Goal: Transaction & Acquisition: Subscribe to service/newsletter

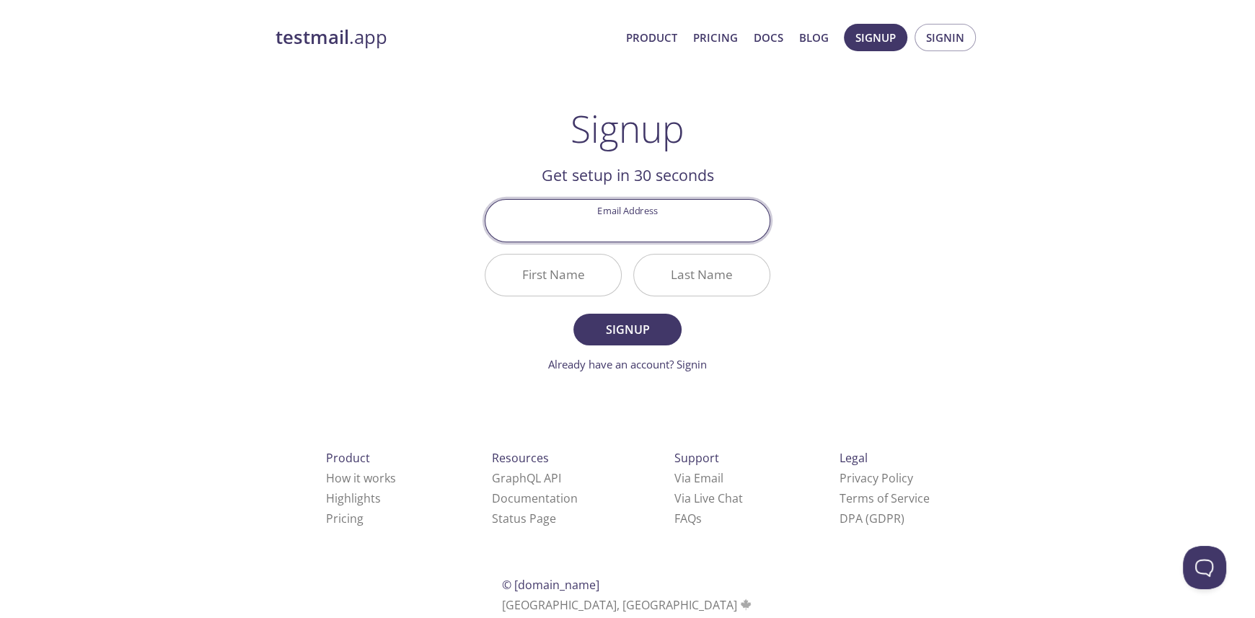
click at [705, 274] on input "Last Name" at bounding box center [702, 275] width 136 height 41
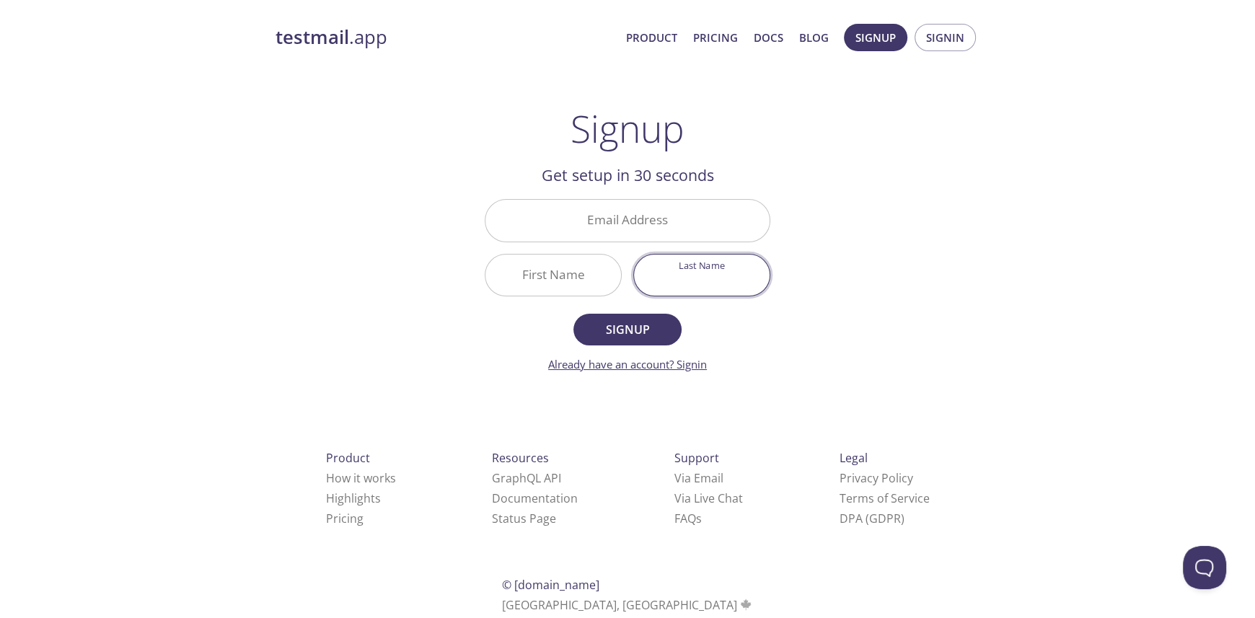
click at [689, 359] on link "Already have an account? Signin" at bounding box center [627, 364] width 159 height 14
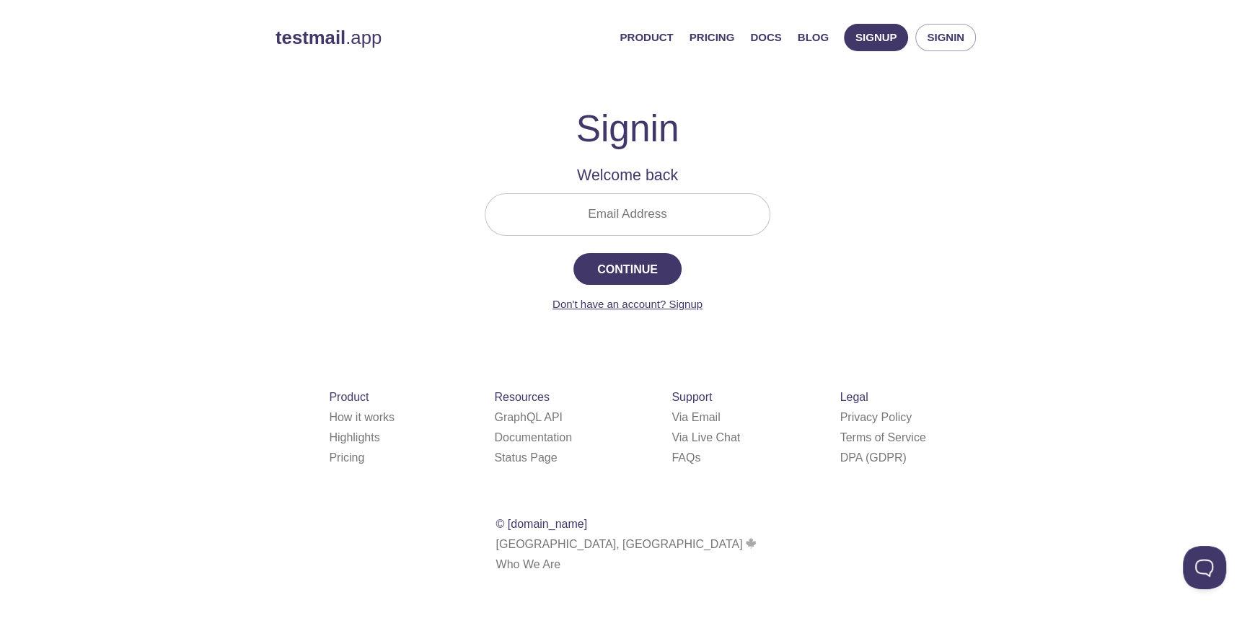
click at [680, 304] on link "Don't have an account? Signup" at bounding box center [628, 304] width 150 height 12
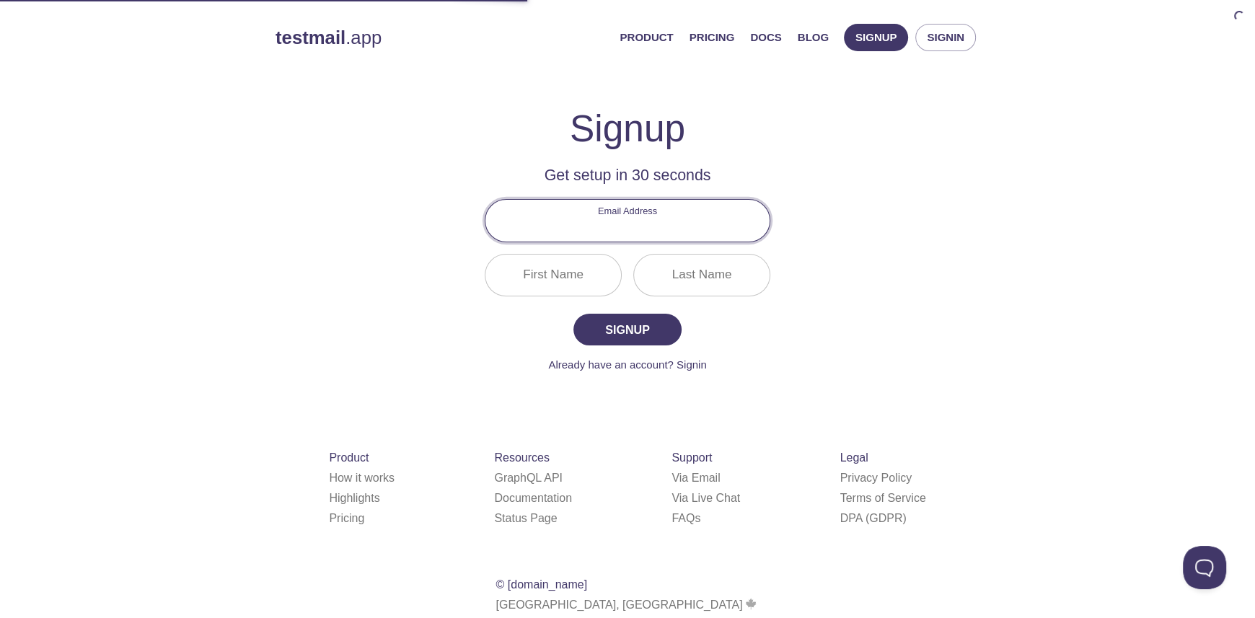
click at [621, 232] on input "Email Address" at bounding box center [628, 220] width 284 height 41
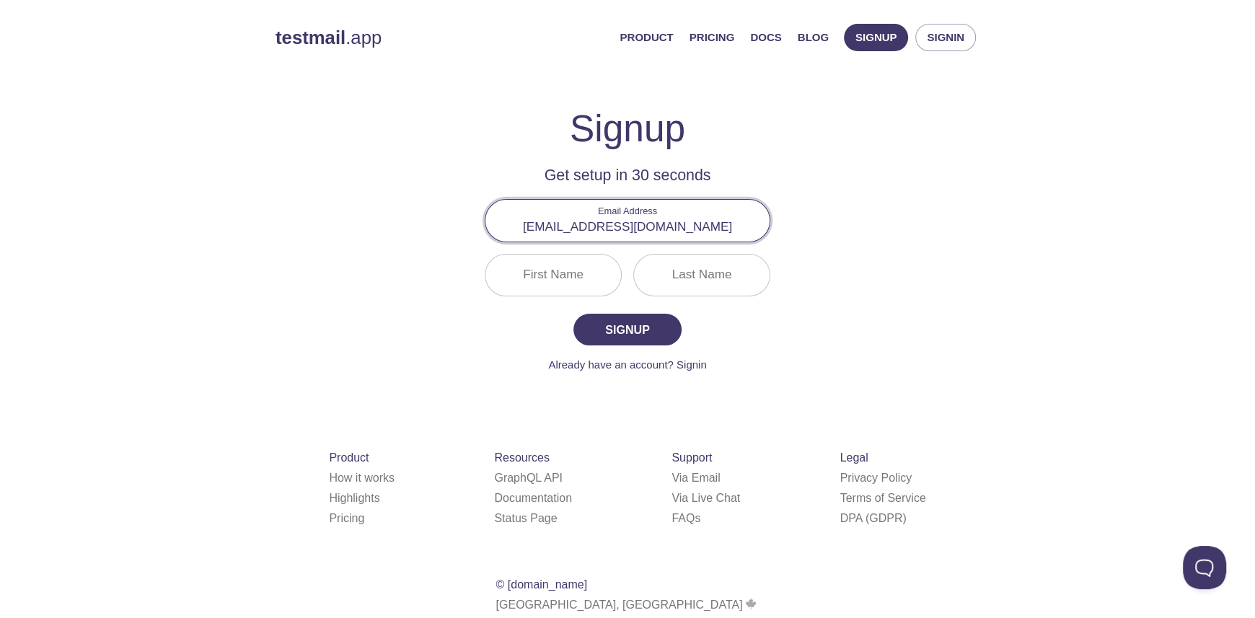
click at [635, 226] on input "vaidikbhesaniya@gmail.com" at bounding box center [628, 220] width 284 height 41
type input "vaidikbhesaniya1212@gmail.com"
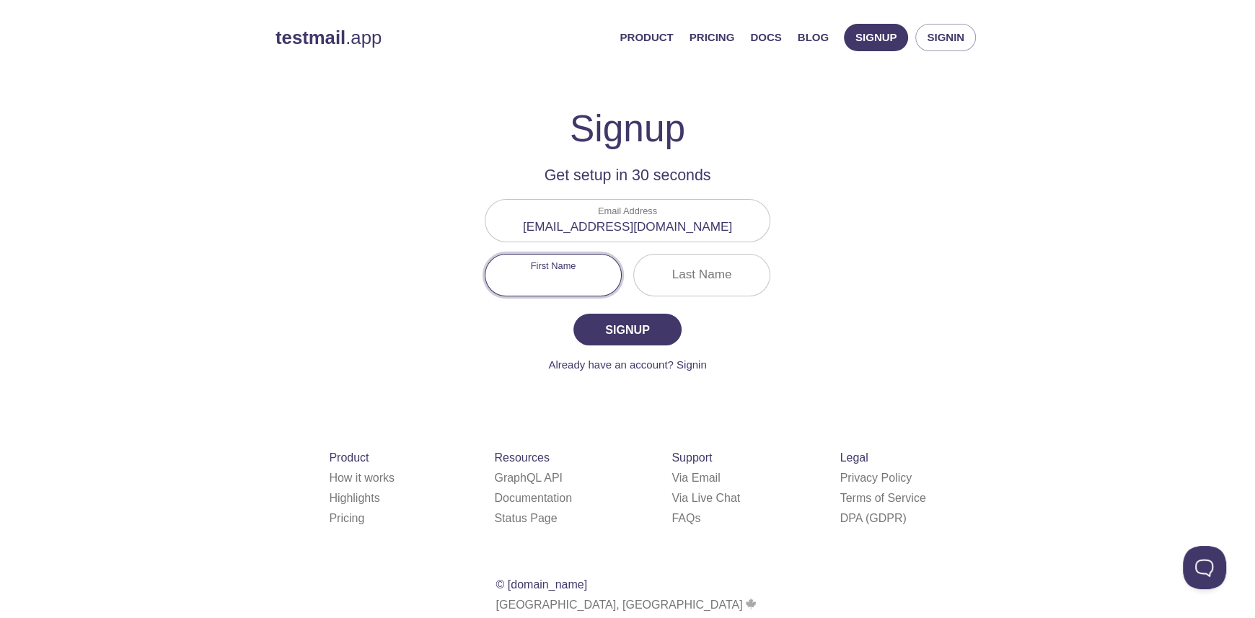
click at [557, 273] on input "First Name" at bounding box center [554, 275] width 136 height 41
type input "Vaidik"
click at [666, 273] on input "Last Name" at bounding box center [702, 275] width 136 height 41
type input "Bhesaniya"
click at [643, 322] on span "Signup" at bounding box center [627, 330] width 76 height 20
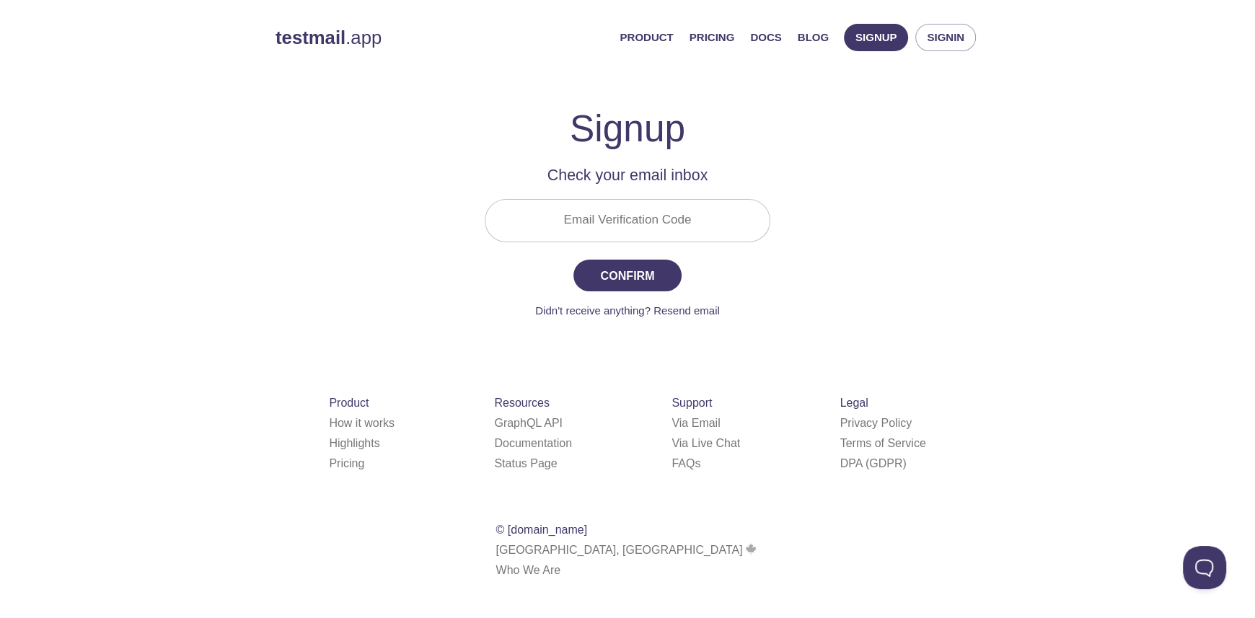
click at [651, 210] on input "Email Verification Code" at bounding box center [628, 220] width 284 height 41
paste input "Y95ASUF"
type input "Y95ASUF"
click at [607, 276] on span "Confirm" at bounding box center [627, 275] width 76 height 20
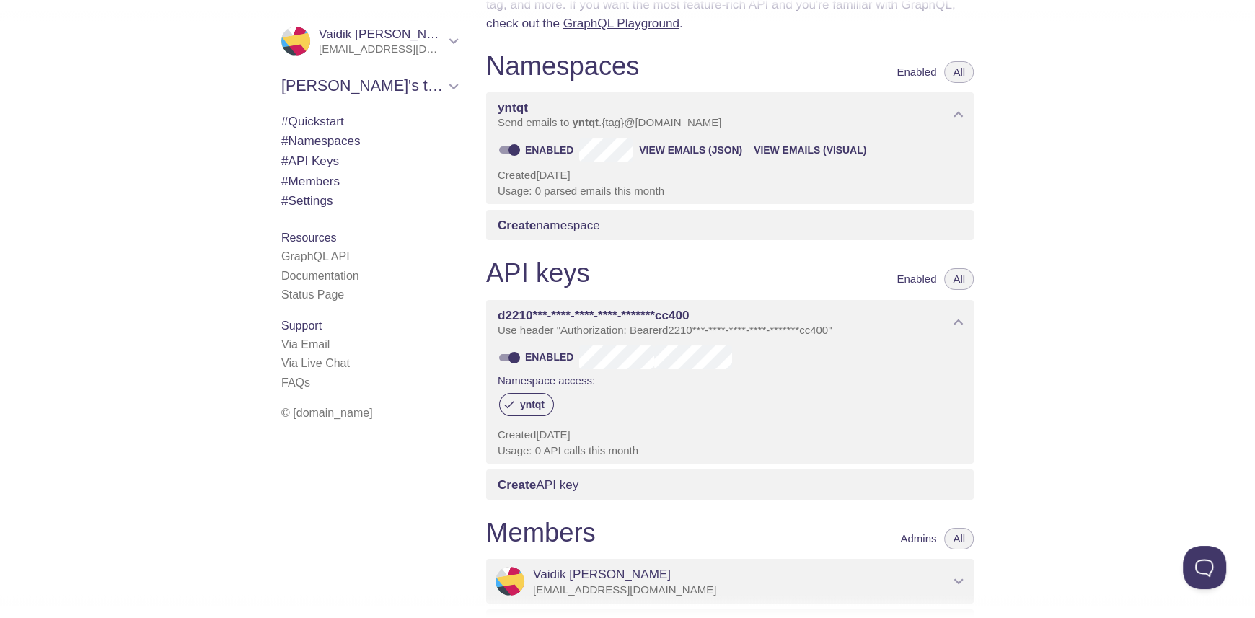
scroll to position [118, 0]
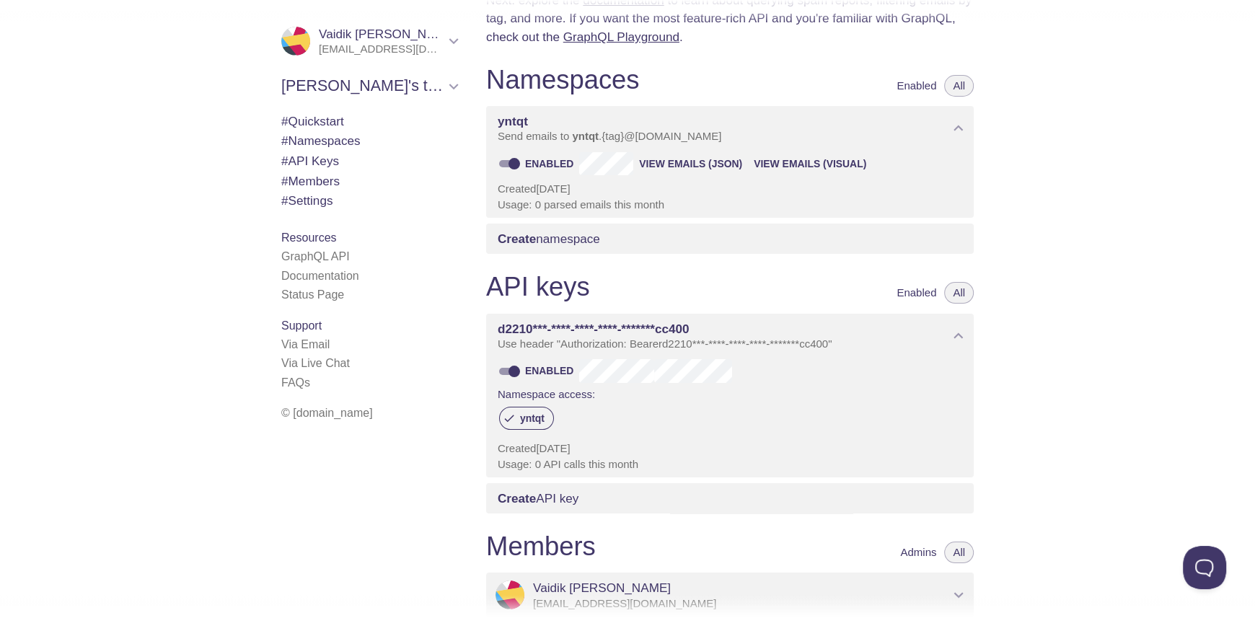
click at [308, 128] on span "# Quickstart" at bounding box center [312, 121] width 63 height 14
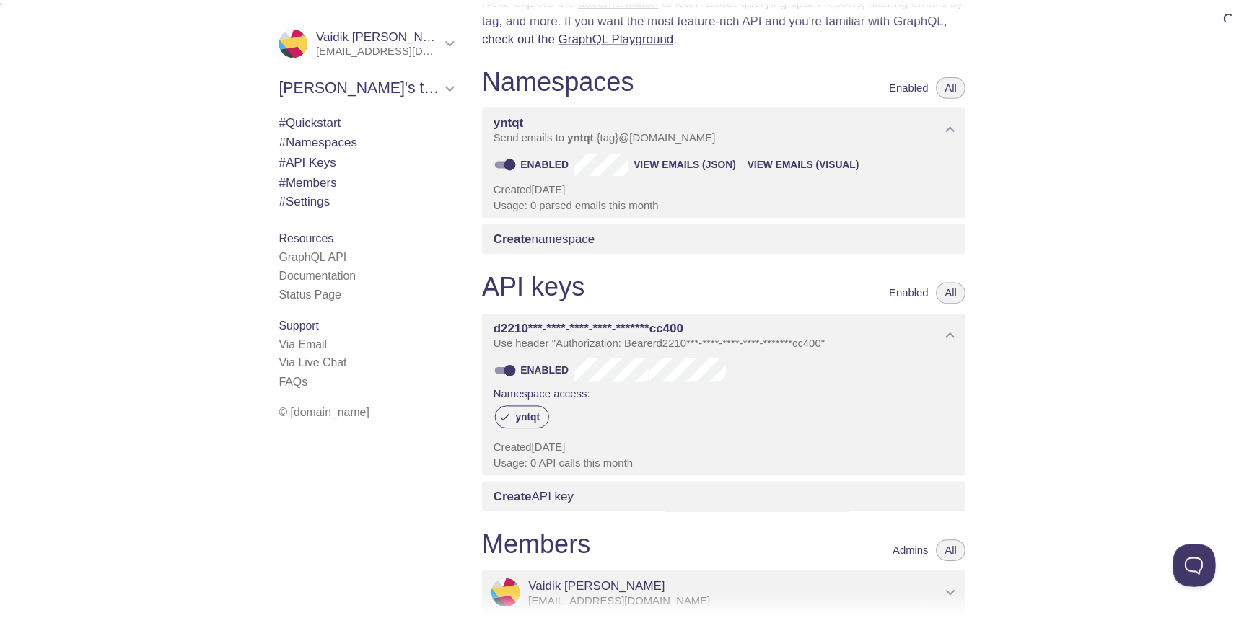
scroll to position [22, 0]
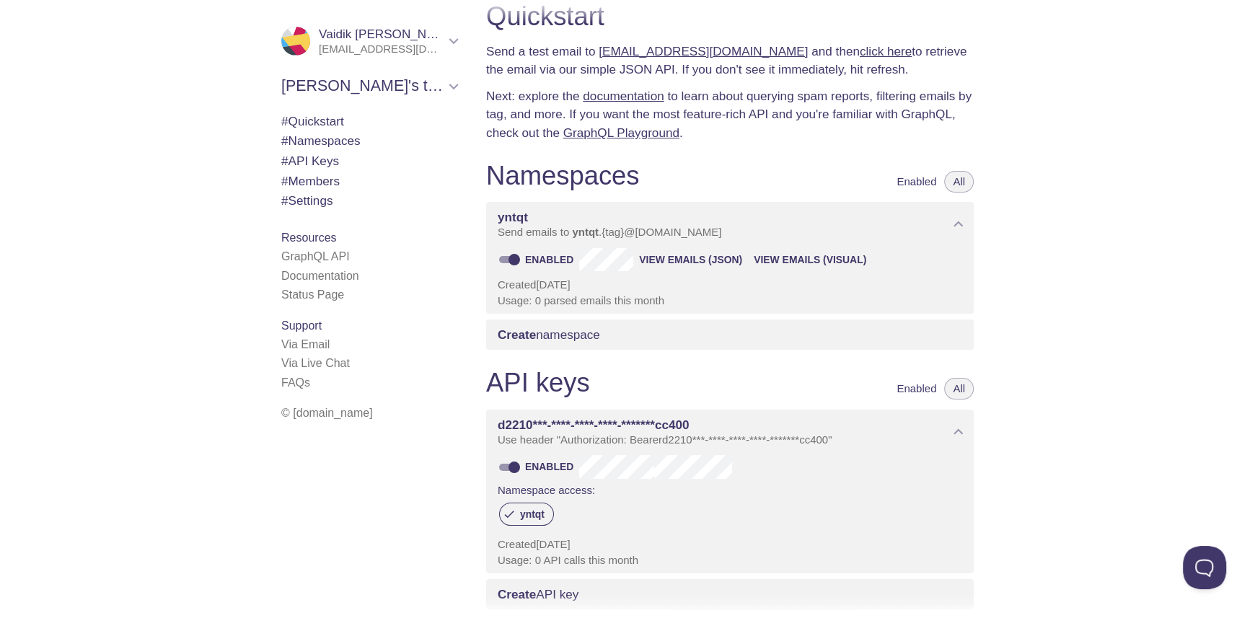
click at [679, 259] on span "View Emails (JSON)" at bounding box center [690, 259] width 103 height 17
click at [951, 227] on icon "yntqt namespace" at bounding box center [958, 224] width 19 height 19
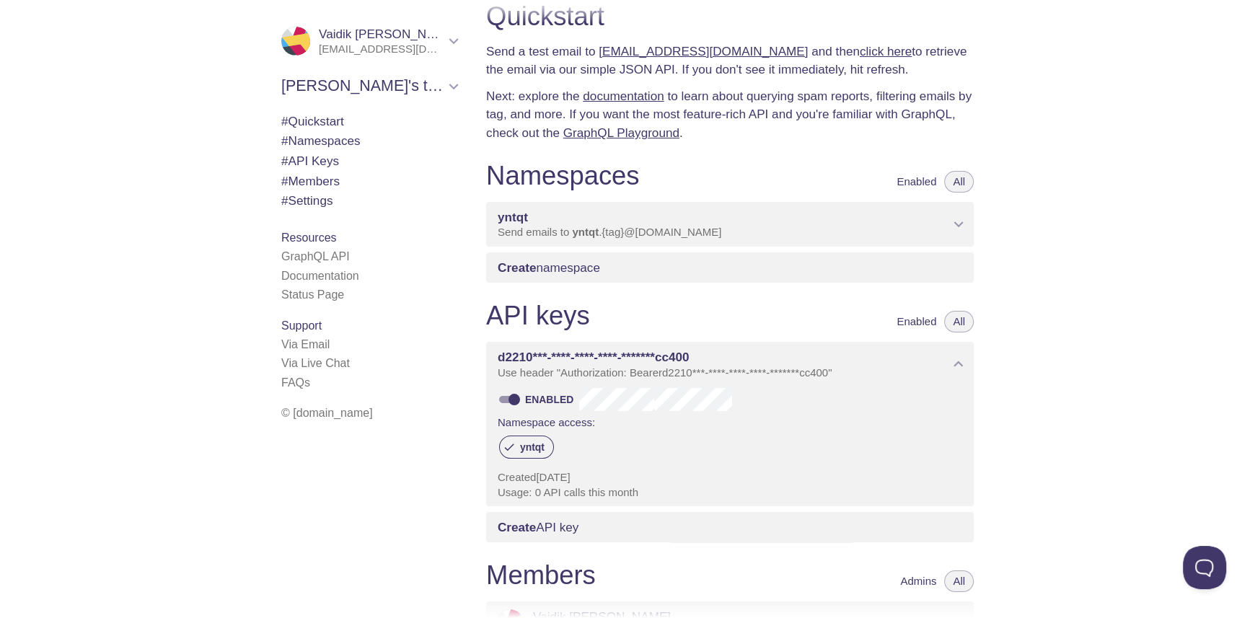
click at [951, 227] on icon "yntqt namespace" at bounding box center [958, 224] width 19 height 19
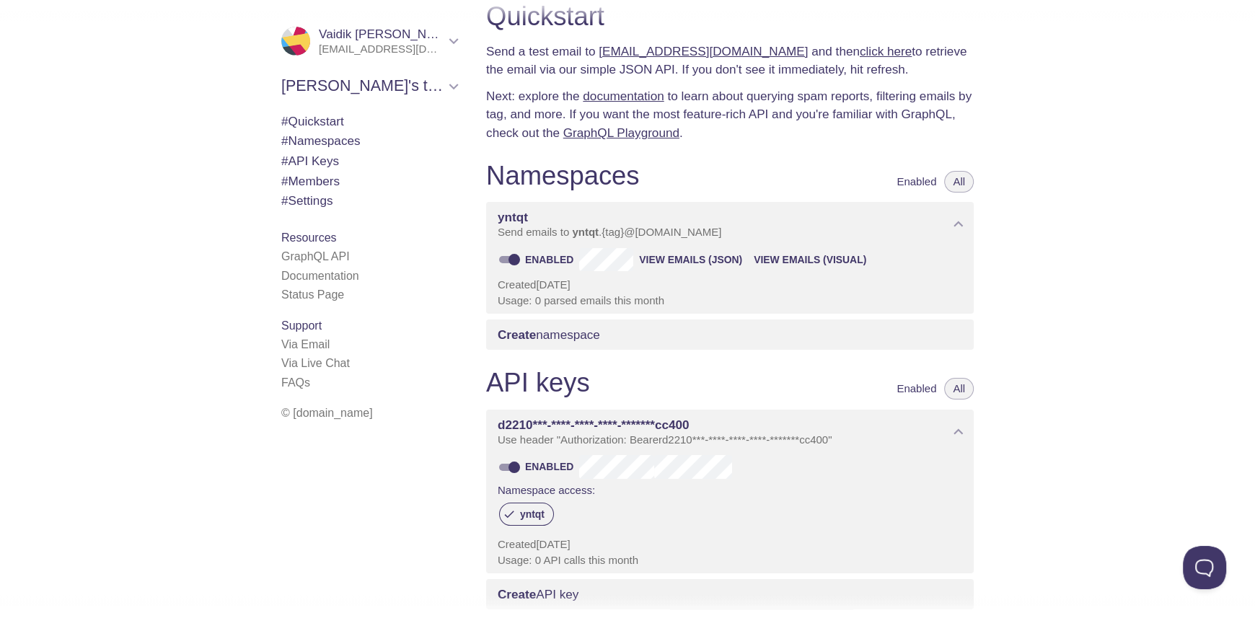
click at [520, 335] on span "Create" at bounding box center [517, 335] width 38 height 14
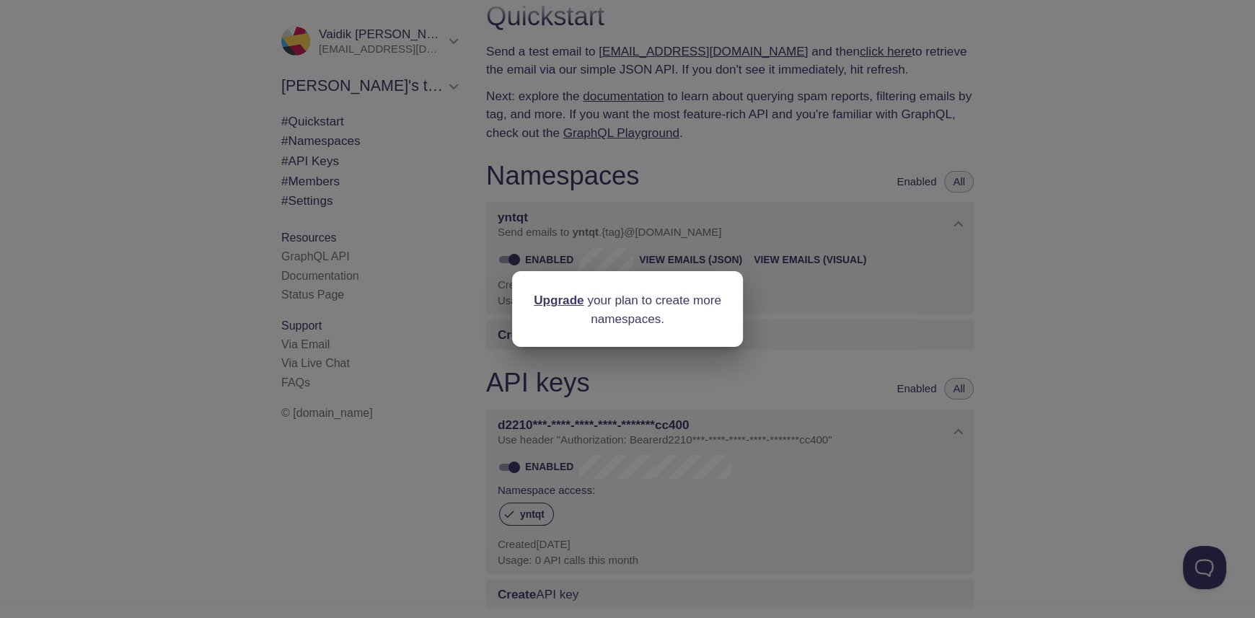
click at [558, 301] on link "Upgrade" at bounding box center [559, 300] width 50 height 14
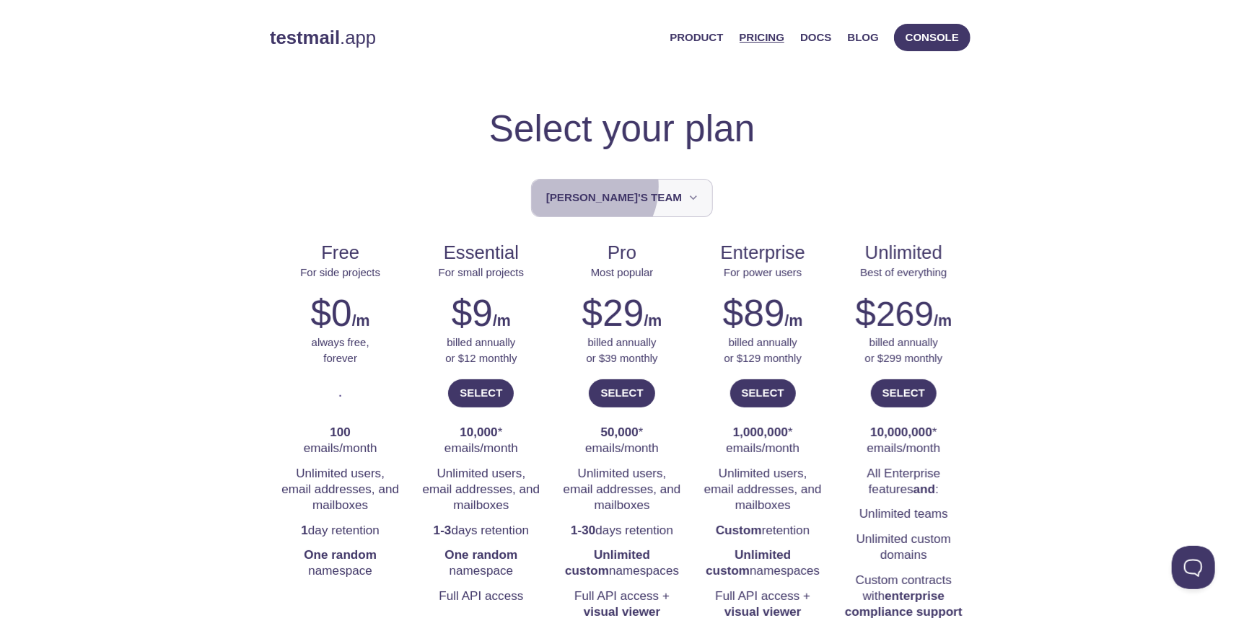
click at [610, 187] on button "Vaidik's team" at bounding box center [622, 198] width 182 height 38
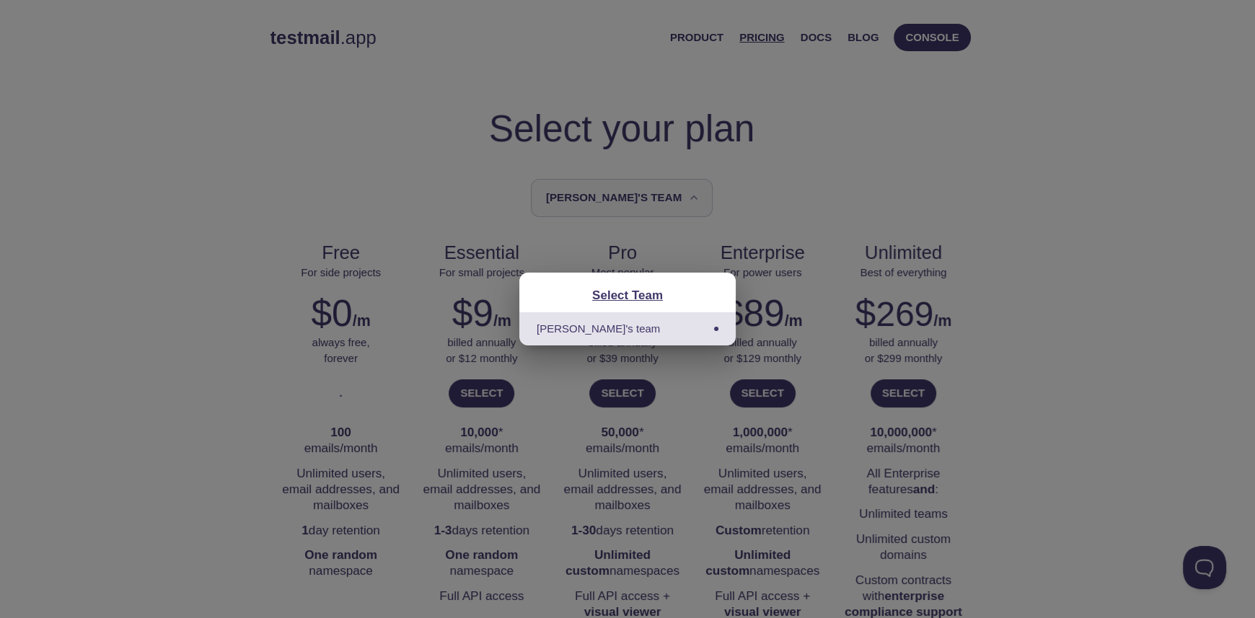
click at [610, 188] on div "Select Team Vaidik's team" at bounding box center [627, 309] width 1255 height 618
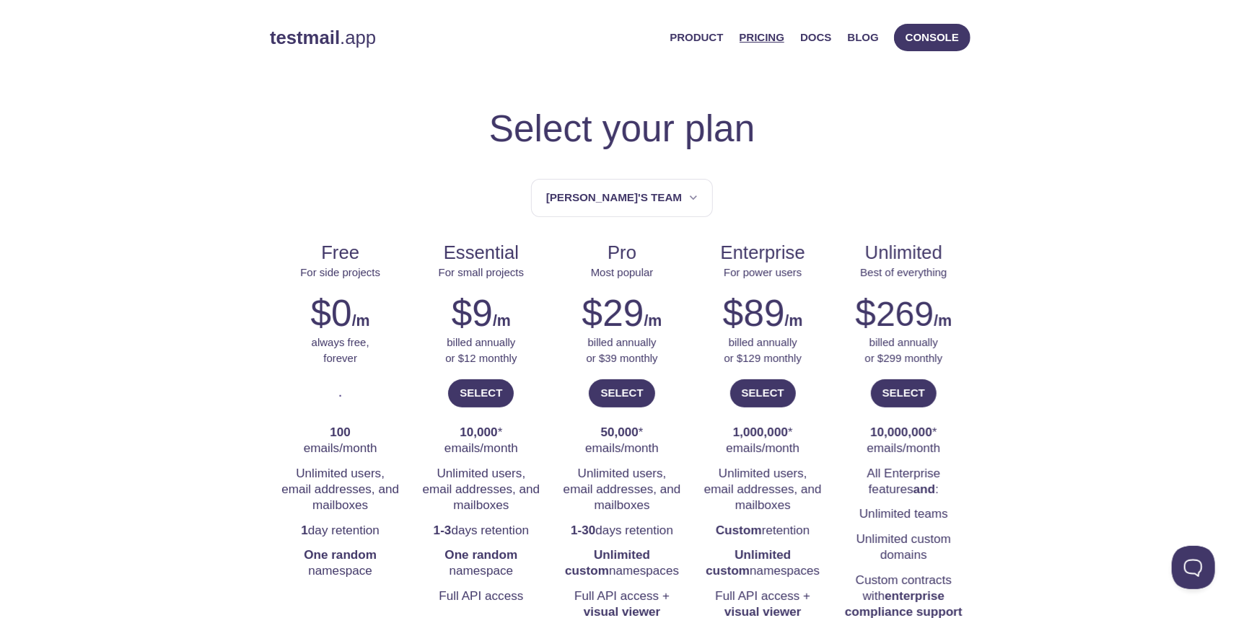
click at [776, 40] on link "Pricing" at bounding box center [761, 37] width 45 height 19
